Goal: Find specific page/section: Find specific page/section

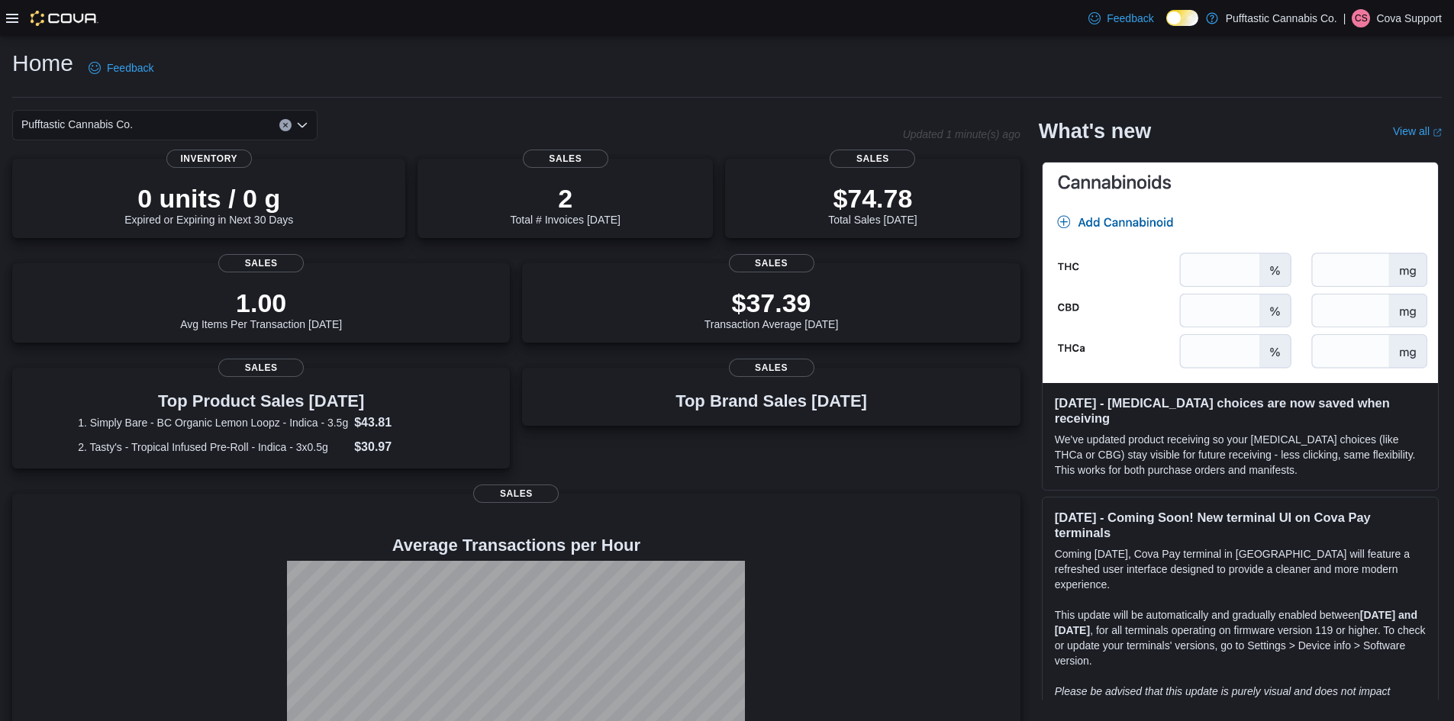
click at [14, 18] on icon at bounding box center [12, 18] width 12 height 9
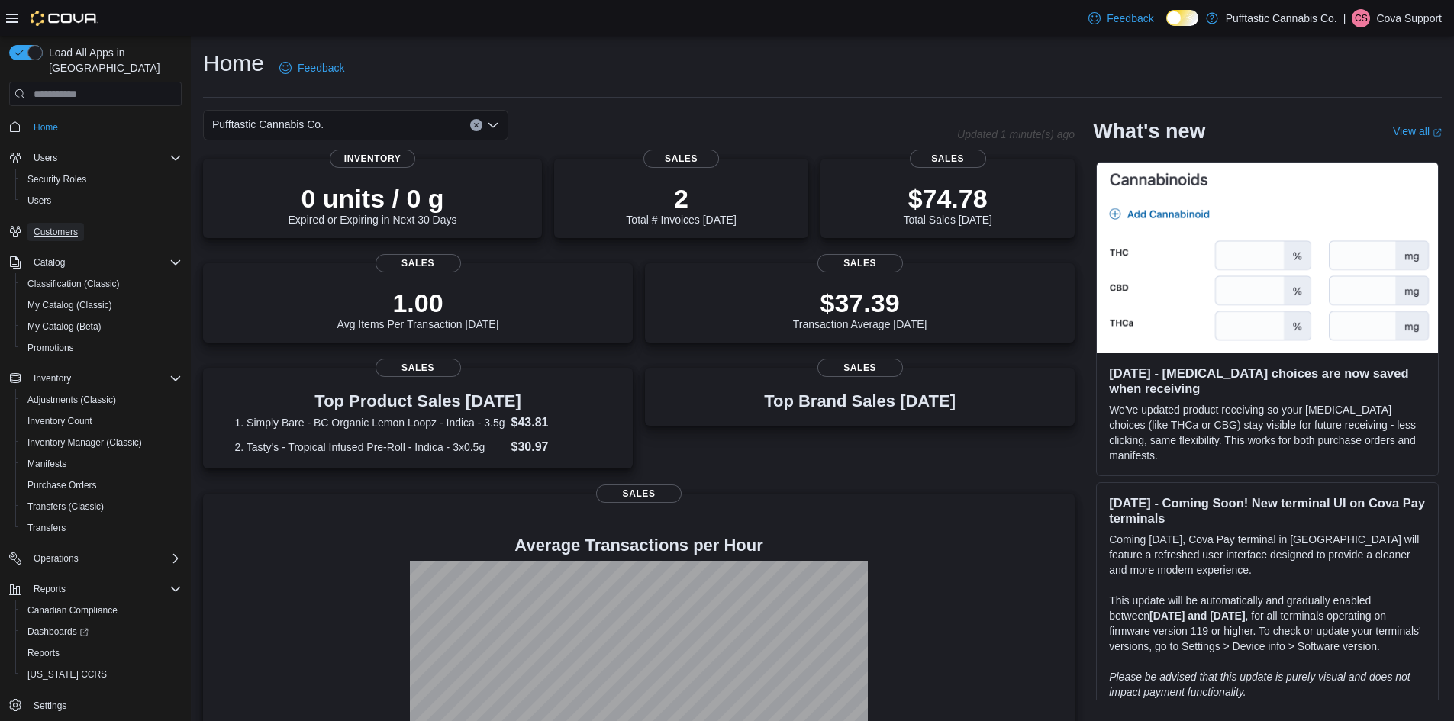
click at [60, 226] on span "Customers" at bounding box center [56, 232] width 44 height 12
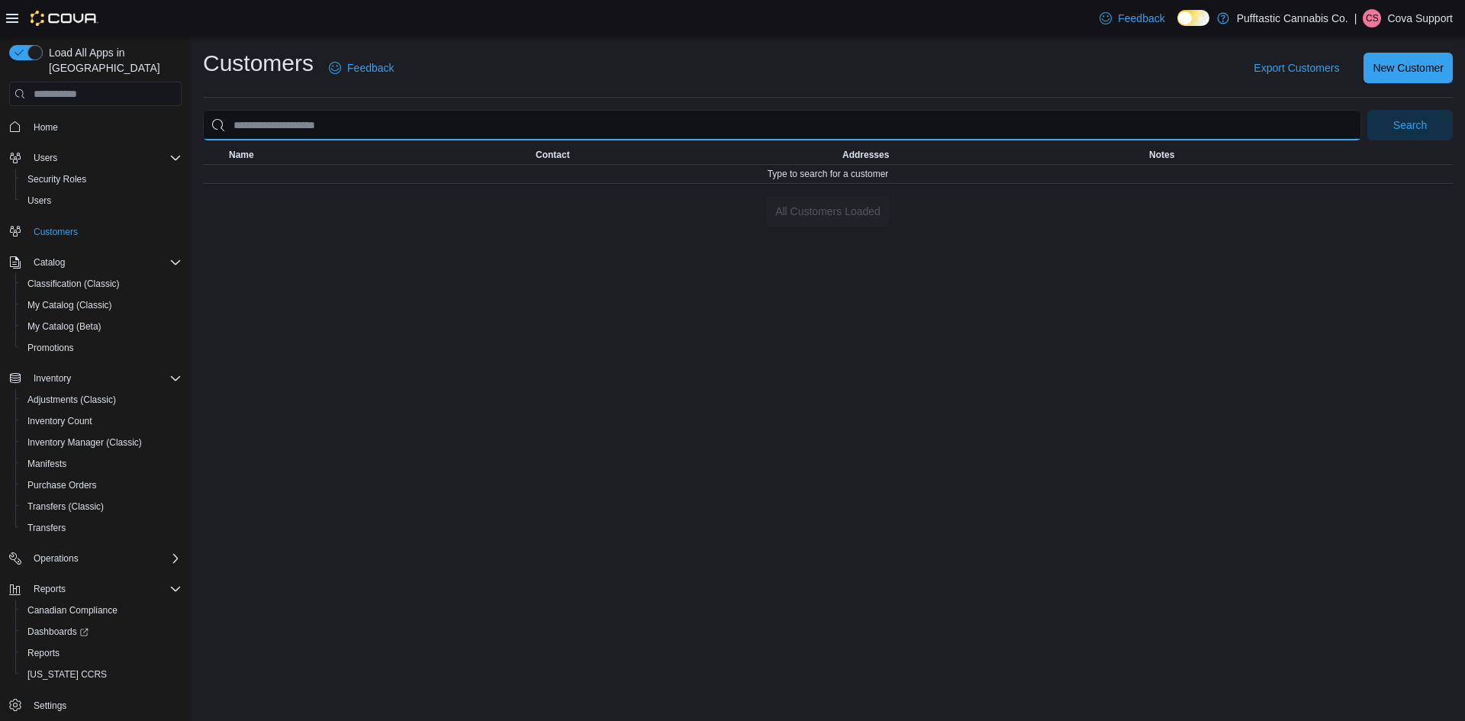
click at [327, 127] on input "search" at bounding box center [782, 125] width 1159 height 31
type input "**********"
click at [1368, 110] on button "Search" at bounding box center [1410, 125] width 85 height 31
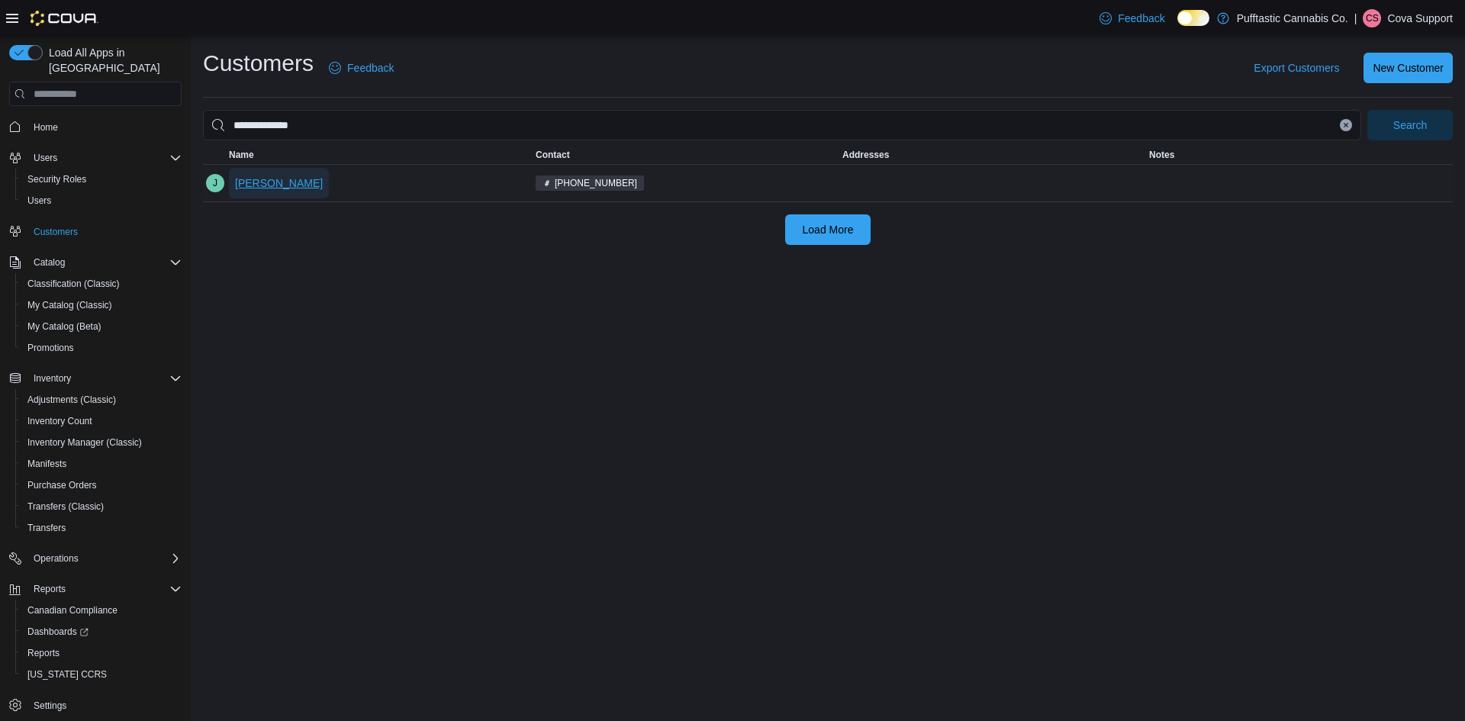
click at [260, 178] on span "[PERSON_NAME]" at bounding box center [279, 183] width 88 height 15
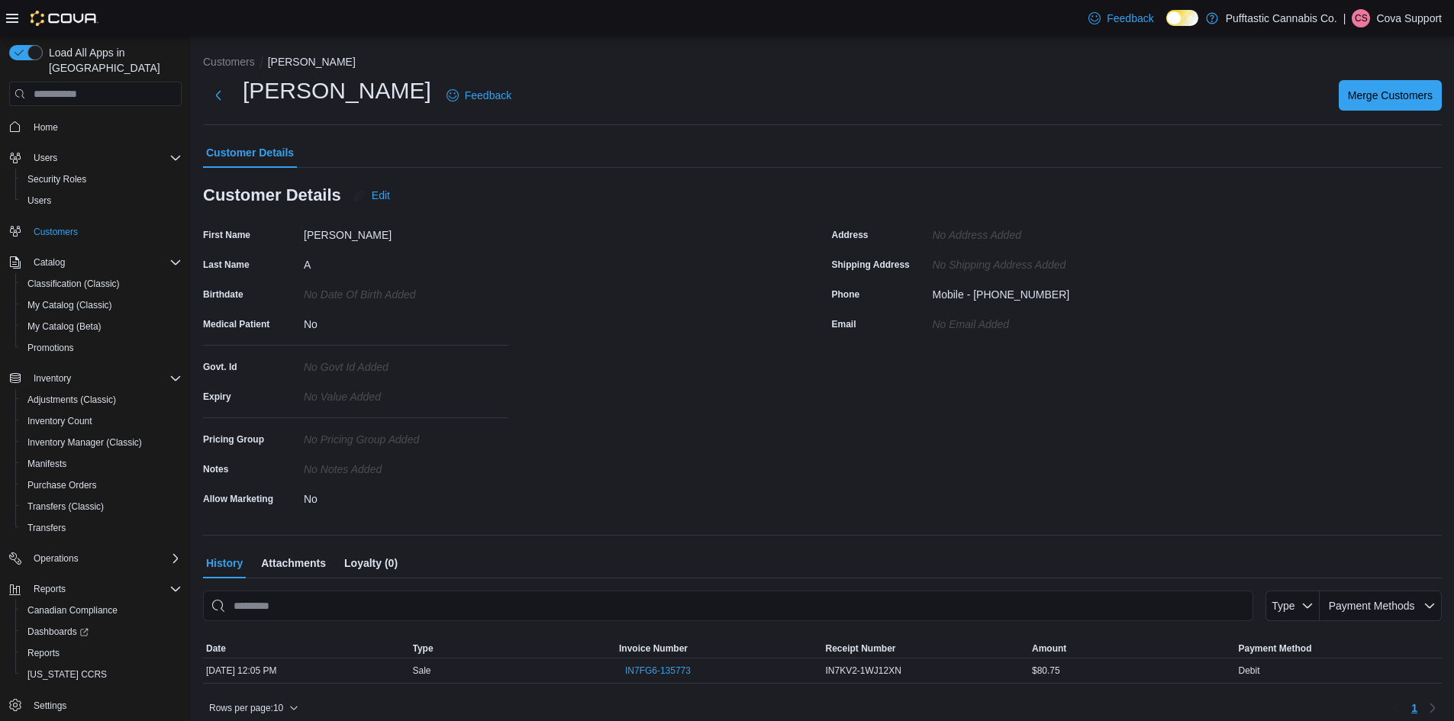
click at [563, 454] on div "First Name [PERSON_NAME] Last Name A Birthdate No Date Of Birth added Medical P…" at bounding box center [508, 367] width 611 height 288
click at [224, 60] on button "Customers" at bounding box center [229, 62] width 52 height 12
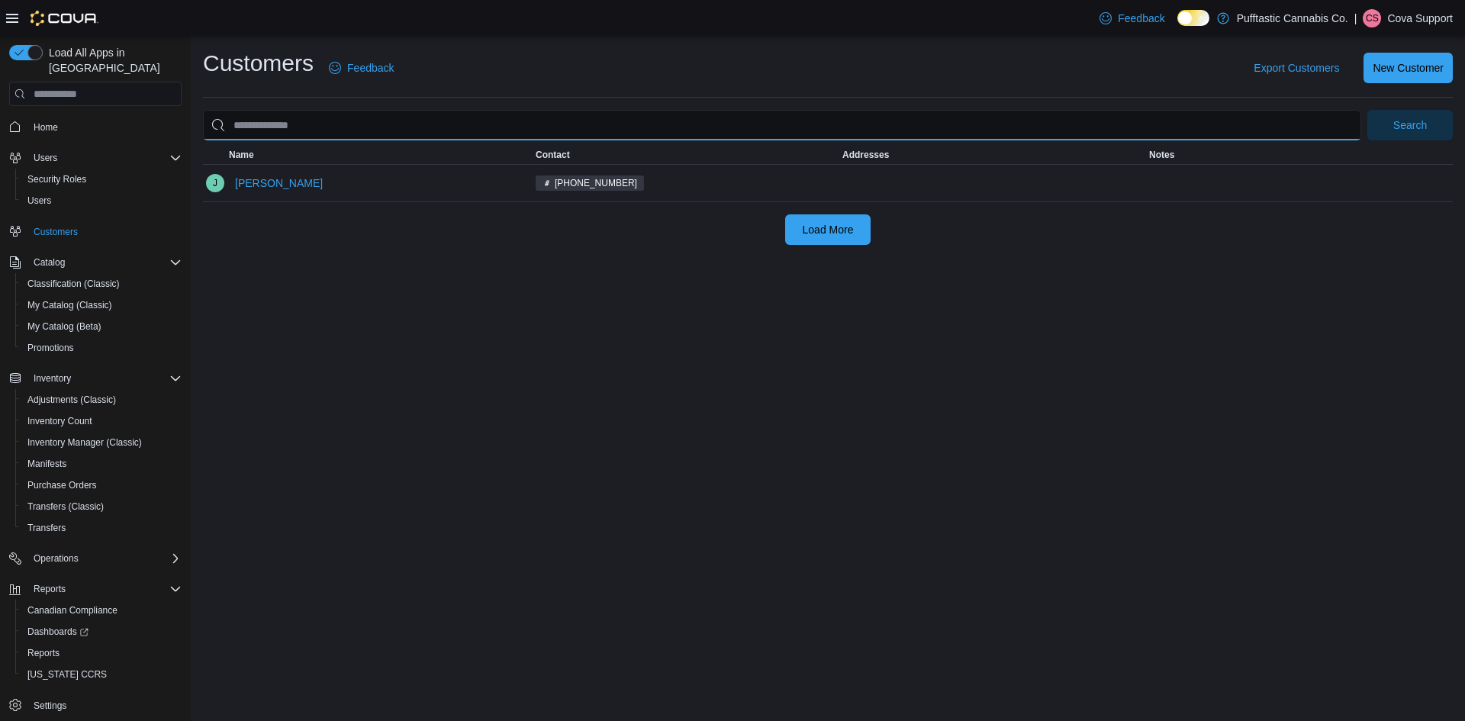
drag, startPoint x: 325, startPoint y: 121, endPoint x: 189, endPoint y: 120, distance: 135.9
click at [187, 120] on div "Load All Apps in New Hub Home Users Security Roles Users Customers Catalog Clas…" at bounding box center [732, 378] width 1465 height 685
type input "*******"
click at [1368, 110] on button "Search" at bounding box center [1410, 125] width 85 height 31
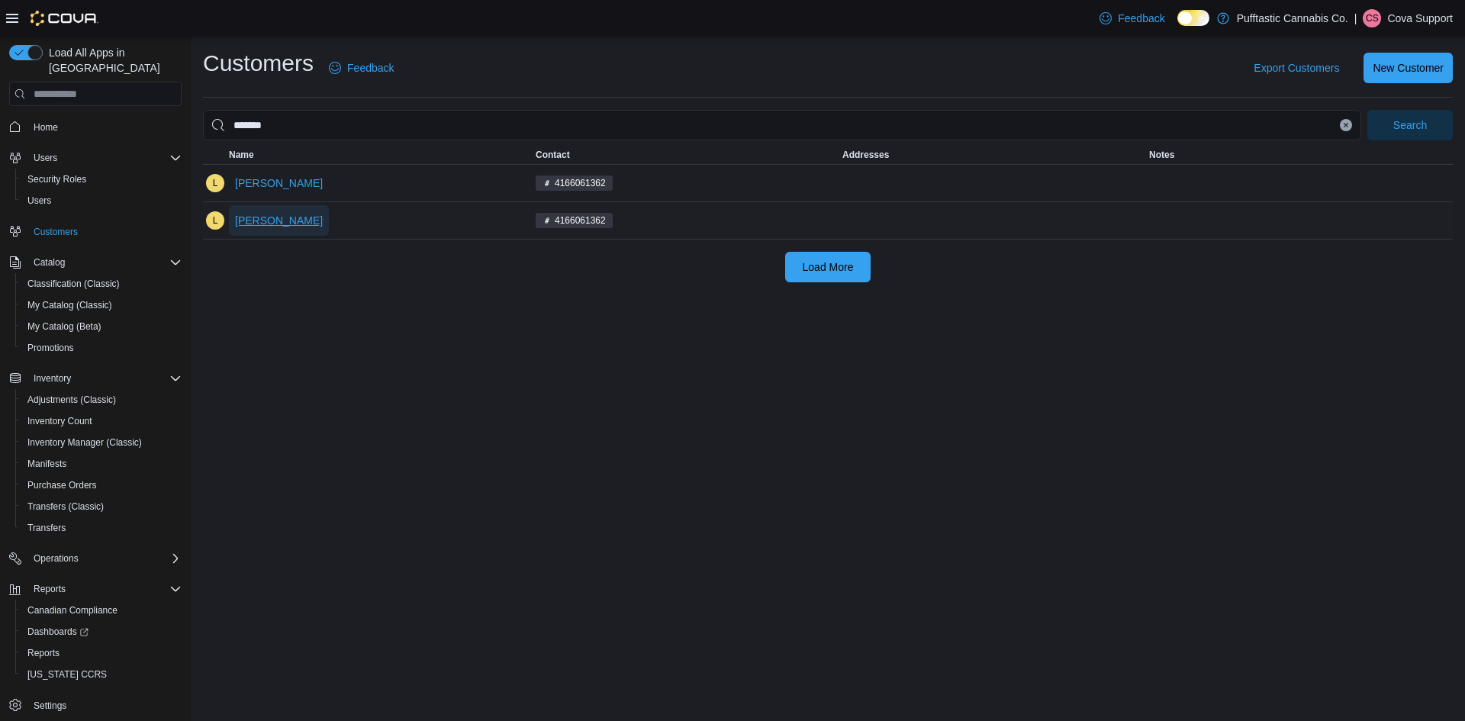
click at [252, 217] on span "[PERSON_NAME]" at bounding box center [279, 220] width 88 height 15
